Goal: Task Accomplishment & Management: Use online tool/utility

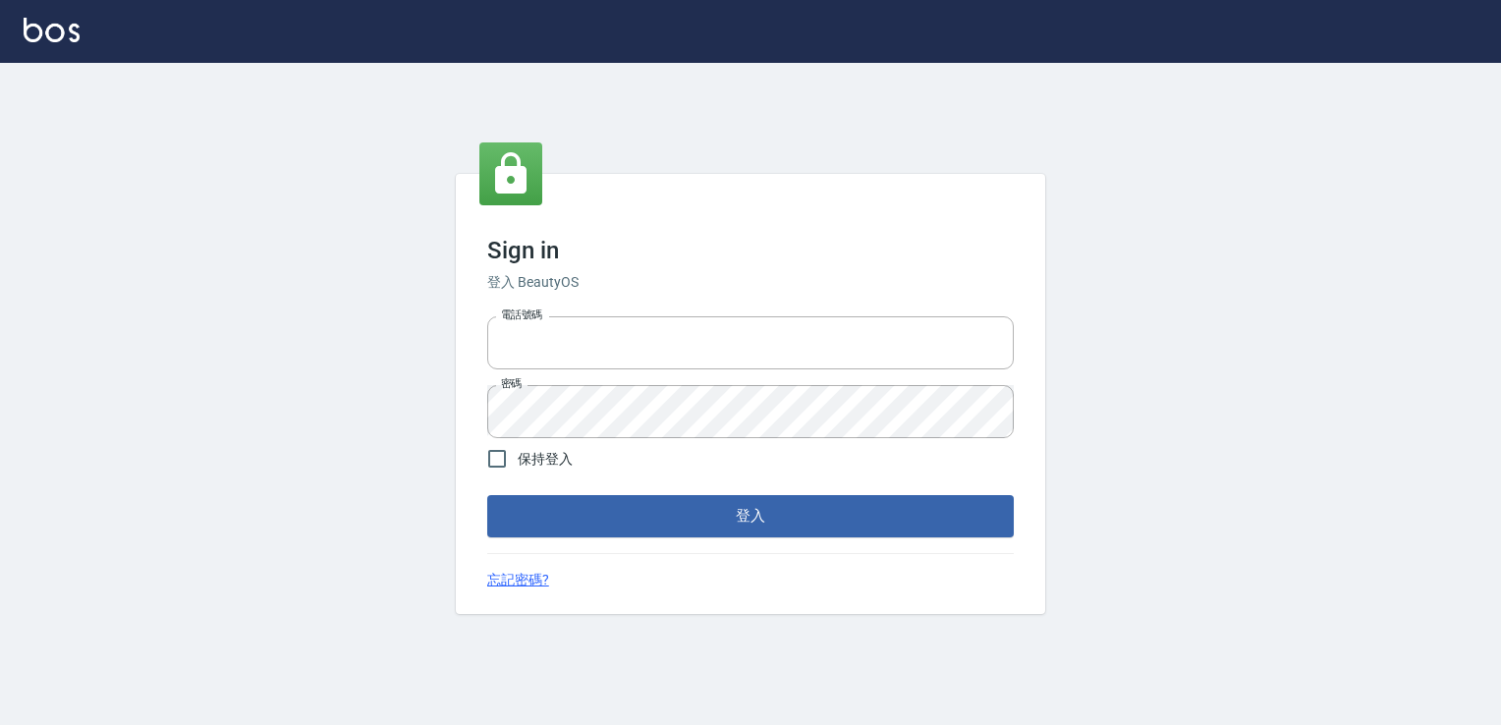
type input "6430581"
click at [563, 460] on span "保持登入" at bounding box center [545, 459] width 55 height 21
click at [518, 460] on input "保持登入" at bounding box center [496, 458] width 41 height 41
checkbox input "true"
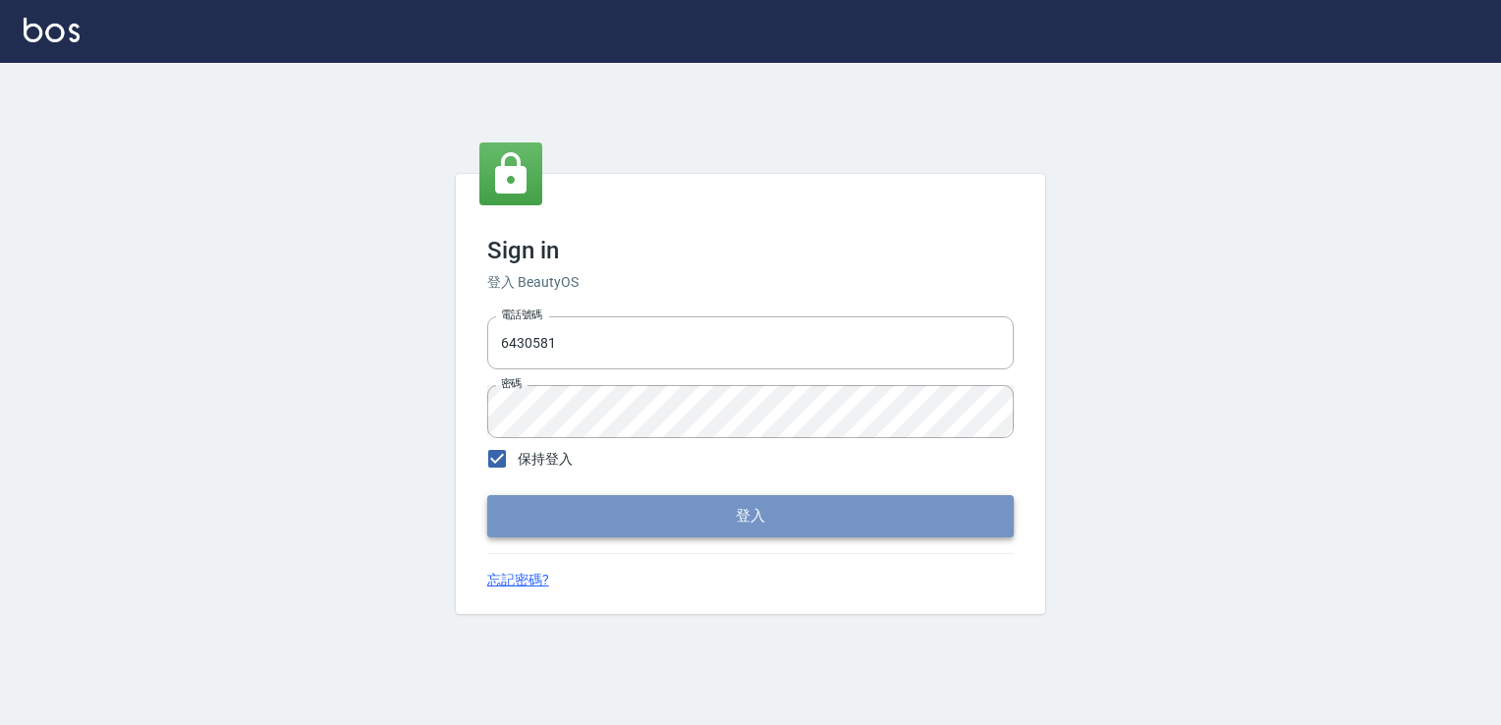
click at [588, 521] on button "登入" at bounding box center [750, 515] width 526 height 41
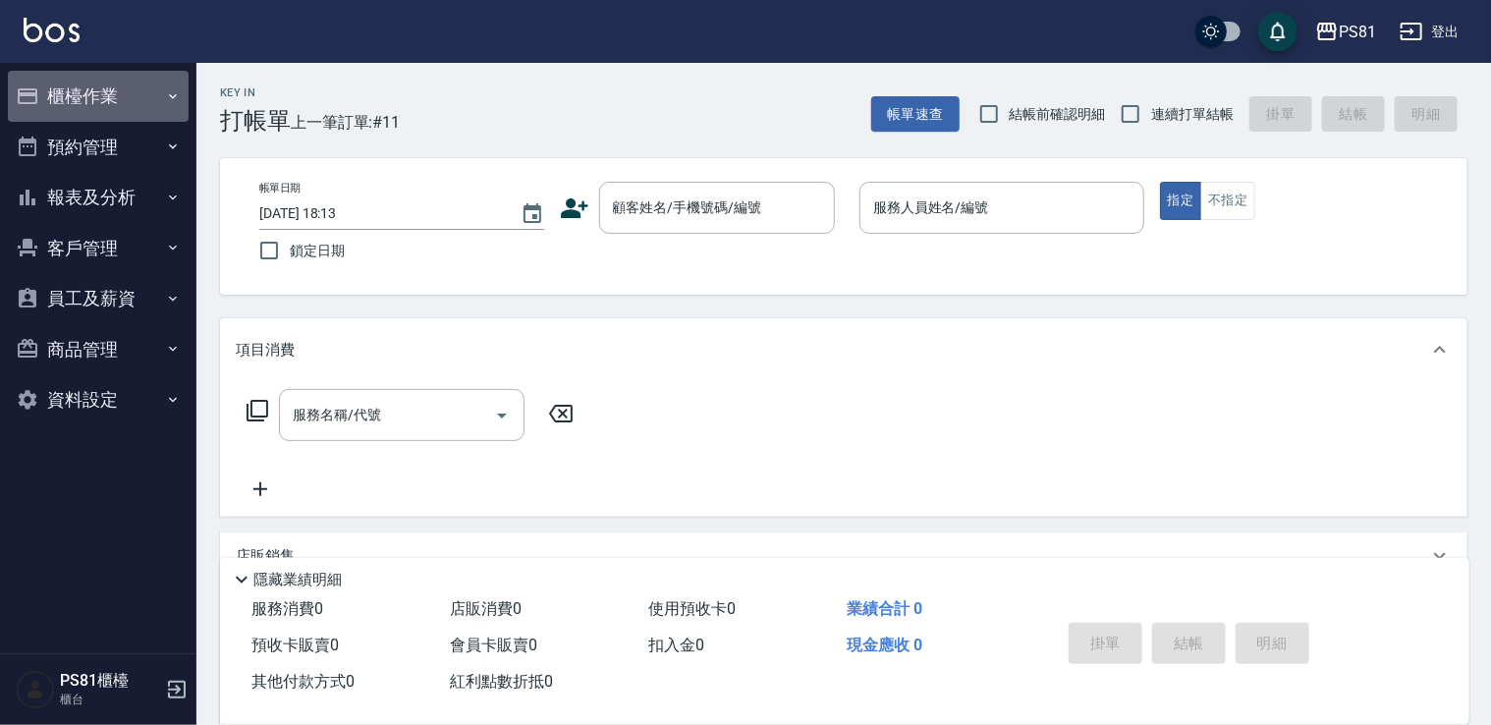
click at [92, 107] on button "櫃檯作業" at bounding box center [98, 96] width 181 height 51
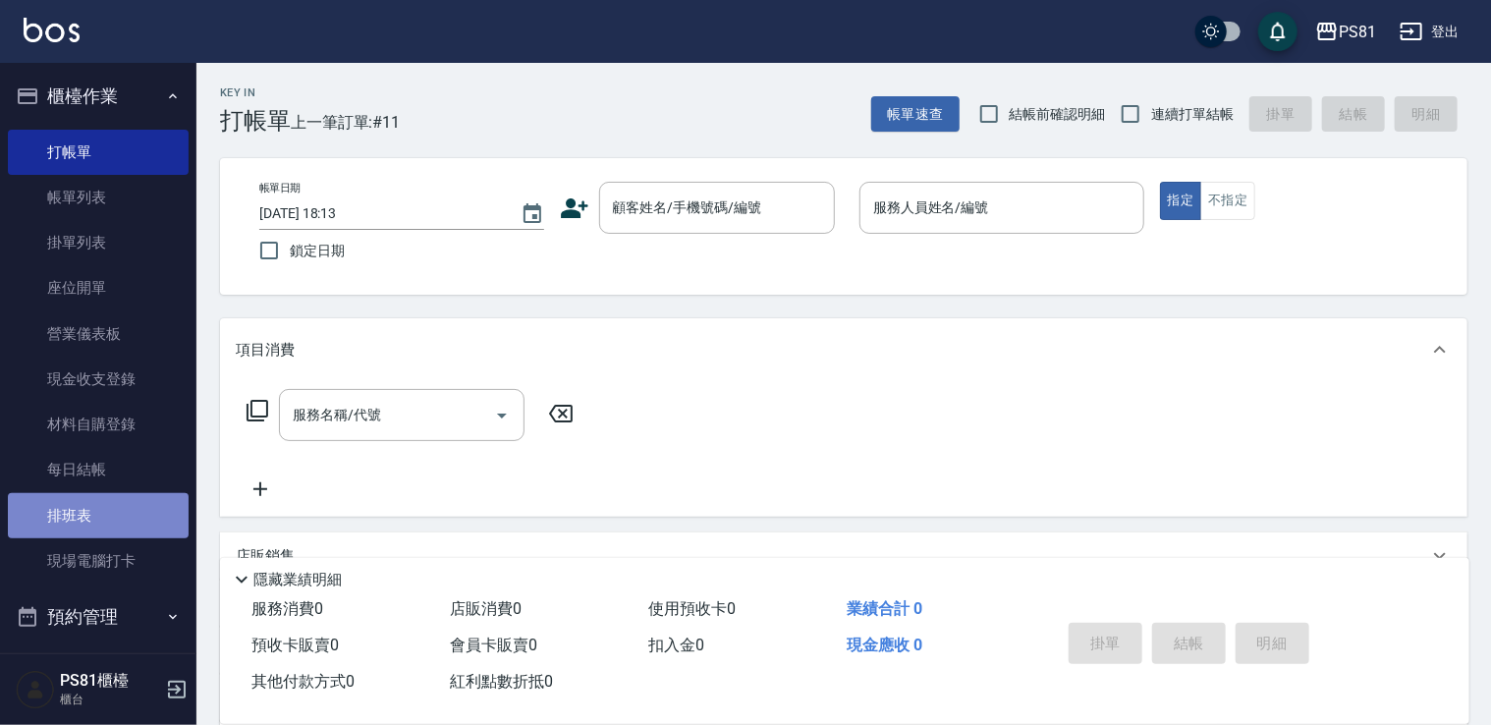
click at [110, 517] on link "排班表" at bounding box center [98, 515] width 181 height 45
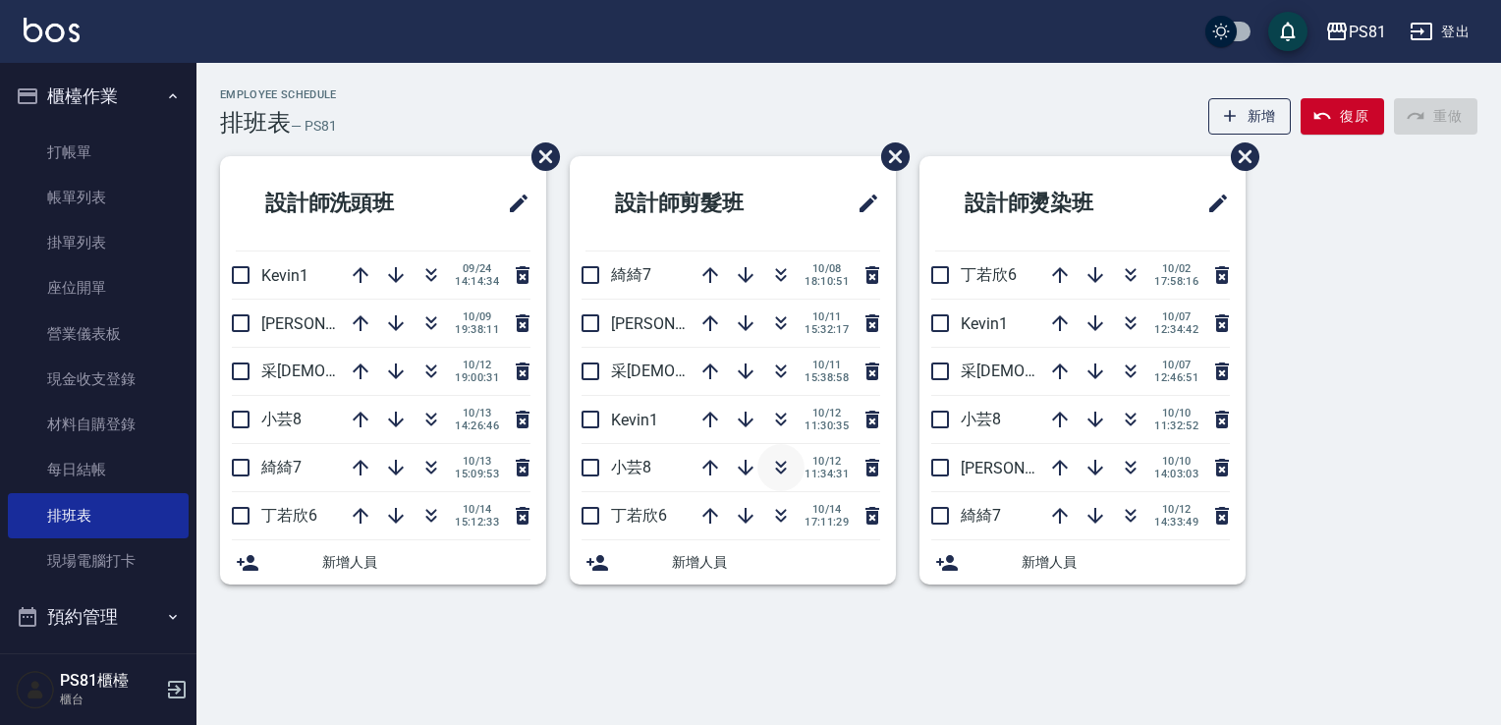
click at [788, 469] on icon "button" at bounding box center [781, 468] width 24 height 24
